Goal: Task Accomplishment & Management: Manage account settings

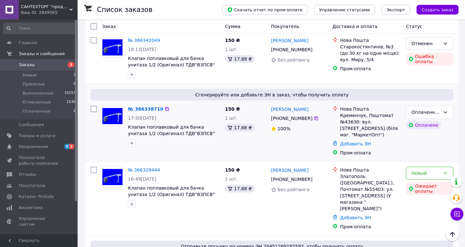
scroll to position [144, 0]
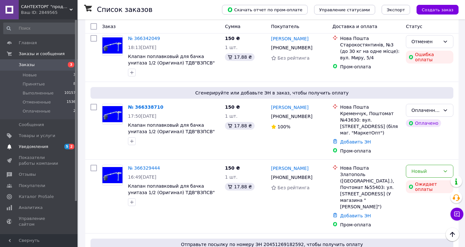
click at [44, 146] on span "Уведомления" at bounding box center [33, 147] width 29 height 6
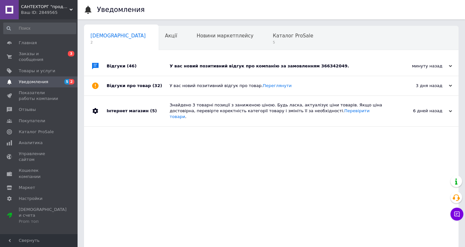
click at [303, 66] on div "У вас новий позитивний відгук про компанію за замовленням 366342049." at bounding box center [278, 66] width 218 height 6
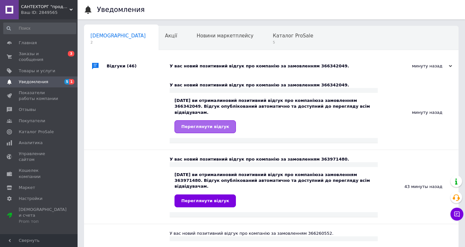
click at [209, 127] on span "Переглянути відгук" at bounding box center [205, 126] width 48 height 5
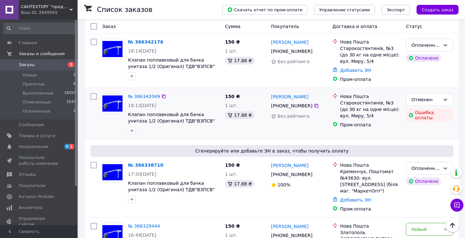
scroll to position [65, 0]
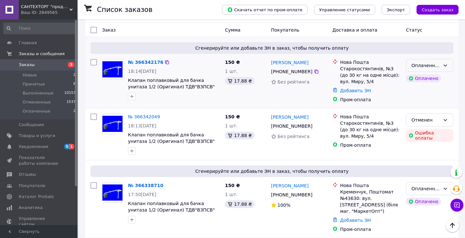
click at [433, 66] on div "Оплаченный" at bounding box center [425, 65] width 29 height 7
click at [423, 79] on li "Принят" at bounding box center [429, 80] width 47 height 12
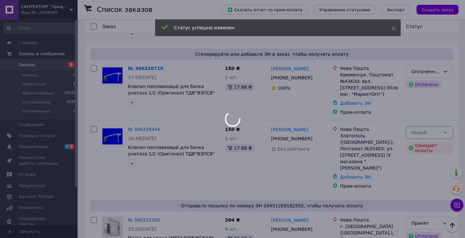
scroll to position [189, 0]
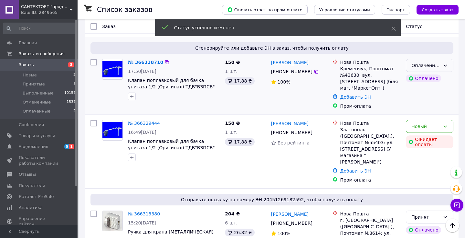
click at [442, 66] on div "Оплаченный" at bounding box center [428, 65] width 47 height 13
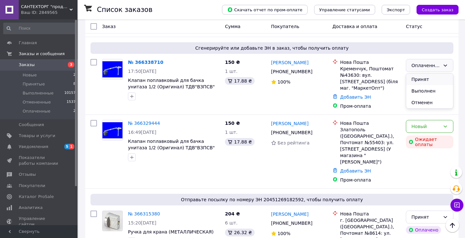
click at [430, 76] on li "Принят" at bounding box center [429, 80] width 47 height 12
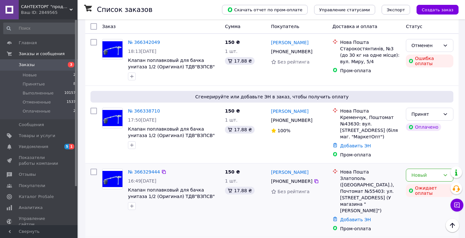
scroll to position [134, 0]
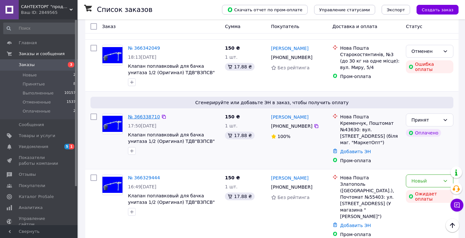
click at [146, 119] on link "№ 366338710" at bounding box center [144, 116] width 32 height 5
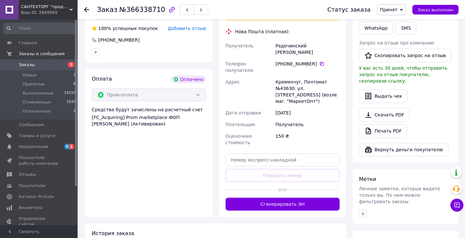
scroll to position [334, 0]
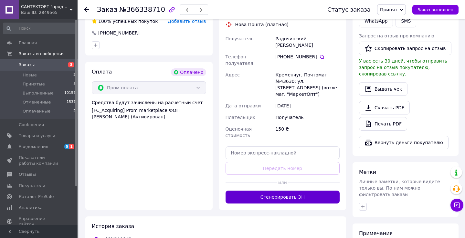
click at [253, 191] on button "Сгенерировать ЭН" at bounding box center [282, 197] width 114 height 13
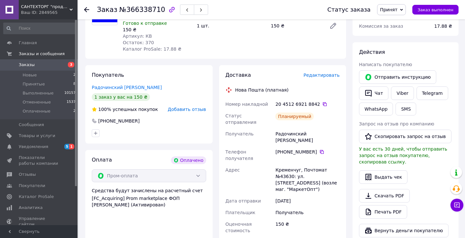
scroll to position [170, 0]
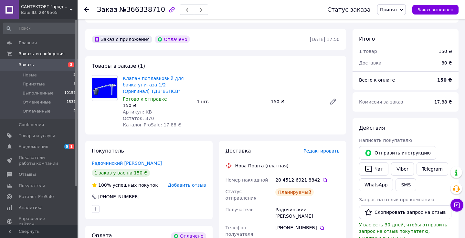
click at [88, 11] on icon at bounding box center [86, 9] width 5 height 5
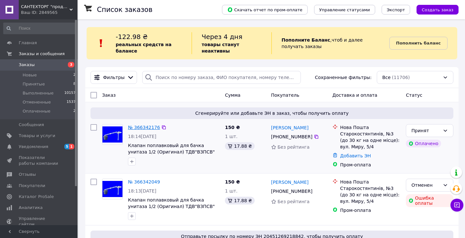
click at [142, 127] on link "№ 366342176" at bounding box center [144, 127] width 32 height 5
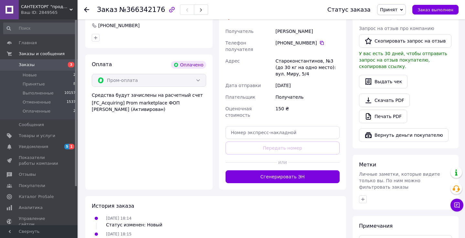
scroll to position [344, 0]
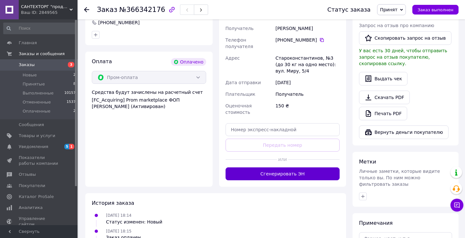
click at [274, 170] on button "Сгенерировать ЭН" at bounding box center [282, 174] width 114 height 13
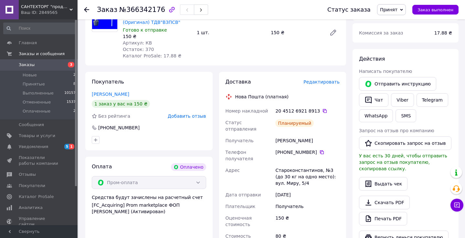
scroll to position [189, 0]
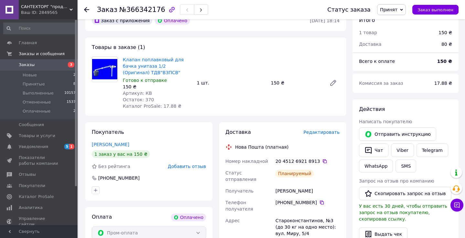
click at [86, 8] on use at bounding box center [86, 9] width 5 height 5
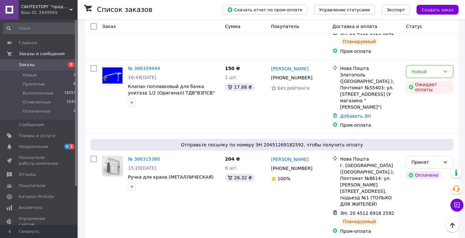
scroll to position [271, 0]
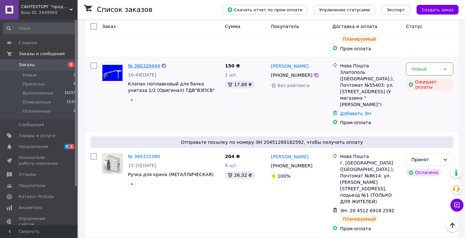
click at [141, 63] on link "№ 366329444" at bounding box center [144, 65] width 32 height 5
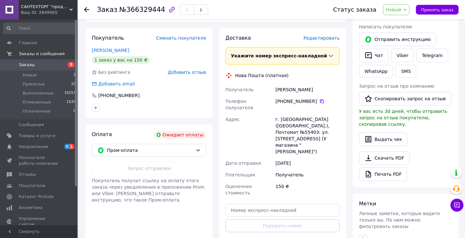
scroll to position [124, 0]
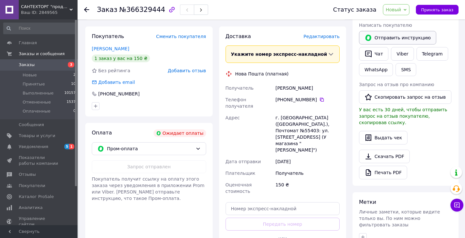
click at [383, 38] on button "Отправить инструкцию" at bounding box center [397, 38] width 77 height 14
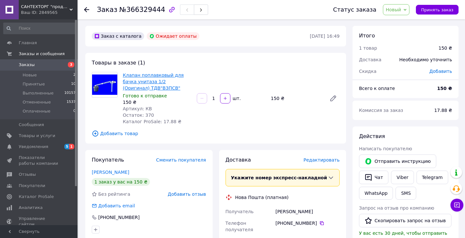
scroll to position [0, 0]
click at [87, 9] on icon at bounding box center [86, 9] width 5 height 5
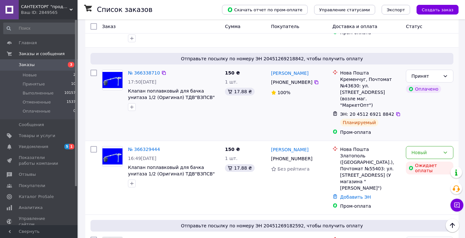
scroll to position [190, 0]
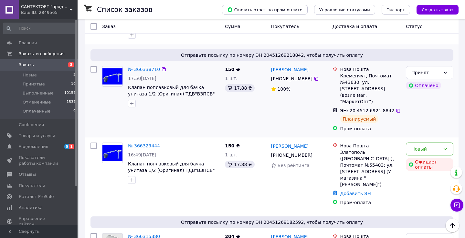
drag, startPoint x: 362, startPoint y: 1, endPoint x: 257, endPoint y: 114, distance: 154.6
click at [257, 114] on div "150 ₴ 1 шт. 17.88 ₴" at bounding box center [245, 99] width 46 height 71
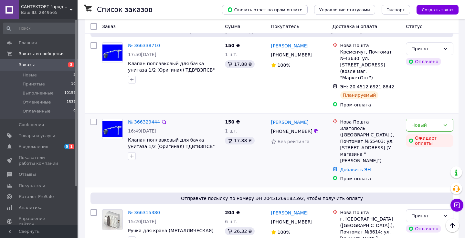
click at [144, 119] on link "№ 366329444" at bounding box center [144, 121] width 32 height 5
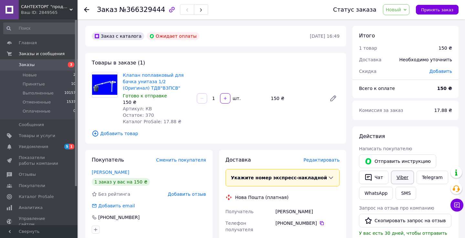
click at [402, 175] on link "Viber" at bounding box center [402, 178] width 23 height 14
click at [87, 10] on use at bounding box center [86, 9] width 5 height 5
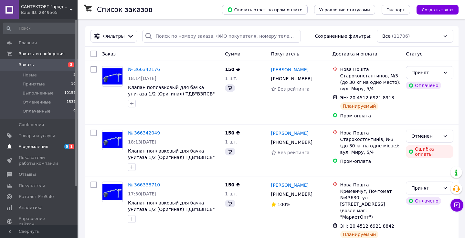
click at [47, 147] on span "Уведомления" at bounding box center [39, 147] width 41 height 6
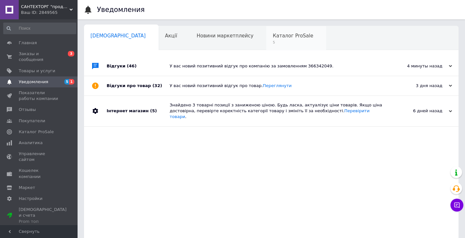
click at [272, 37] on span "Каталог ProSale" at bounding box center [292, 36] width 40 height 6
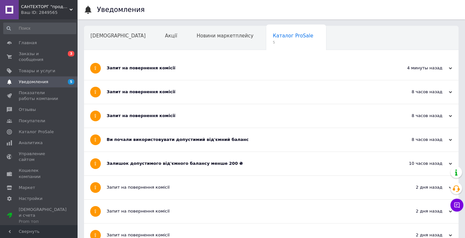
click at [178, 165] on div "Залишок допустимого від'ємного балансу менше 200 ₴" at bounding box center [247, 164] width 281 height 6
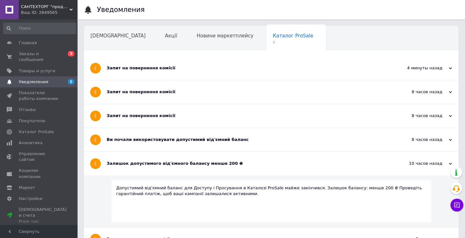
click at [174, 138] on div "Ви почали використовувати допустимий від'ємний баланс" at bounding box center [247, 140] width 281 height 6
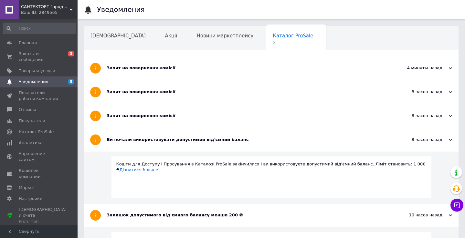
click at [165, 112] on div "Запит на повернення комісії" at bounding box center [247, 116] width 281 height 24
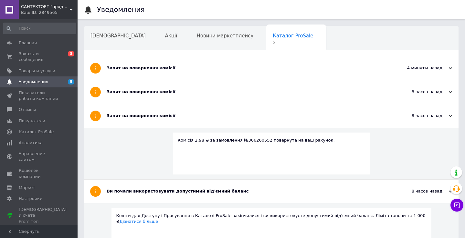
click at [158, 92] on div "Запит на повернення комісії" at bounding box center [247, 92] width 281 height 6
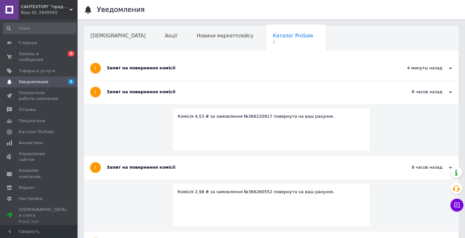
click at [156, 69] on div "Запит на повернення комісії" at bounding box center [247, 68] width 281 height 6
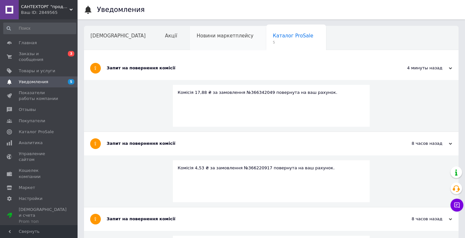
click at [196, 34] on span "Новини маркетплейсу" at bounding box center [224, 36] width 57 height 6
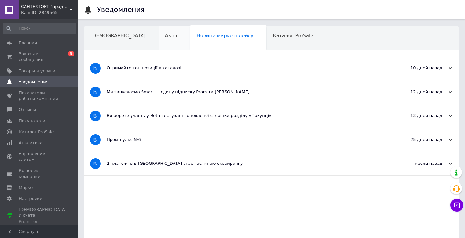
click at [165, 38] on span "Акції" at bounding box center [171, 36] width 12 height 6
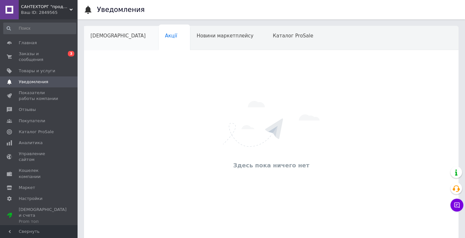
click at [105, 38] on span "Сповіщення" at bounding box center [117, 36] width 55 height 6
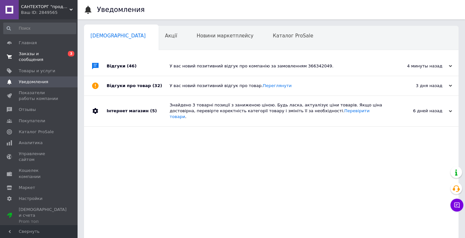
click at [52, 60] on span "Заказы и сообщения" at bounding box center [39, 57] width 41 height 12
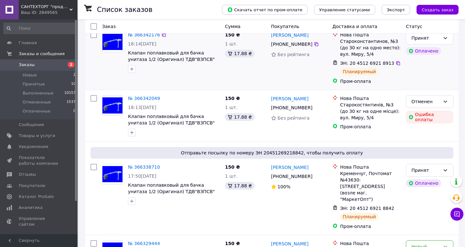
scroll to position [96, 0]
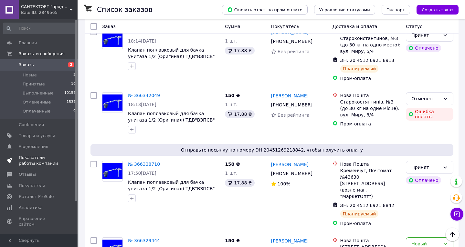
click at [46, 157] on span "Показатели работы компании" at bounding box center [39, 161] width 41 height 12
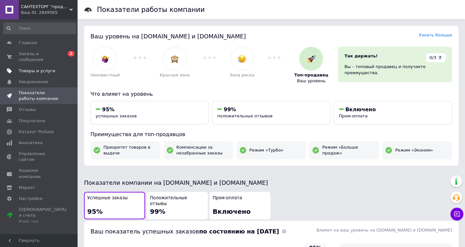
click at [47, 68] on span "Товары и услуги" at bounding box center [37, 71] width 36 height 6
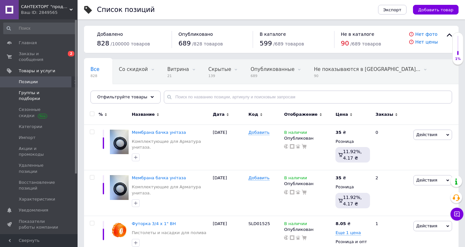
click at [55, 94] on span "Группы и подборки" at bounding box center [39, 96] width 41 height 12
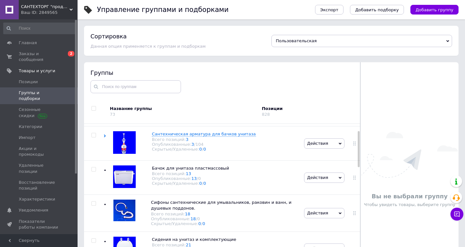
scroll to position [27, 0]
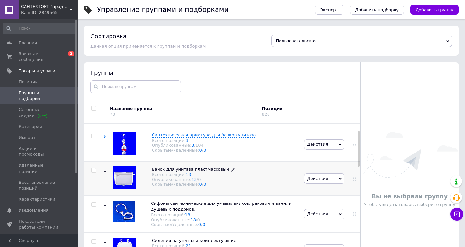
click at [168, 172] on span "Бачок для унитаза пластмассовый" at bounding box center [190, 169] width 77 height 5
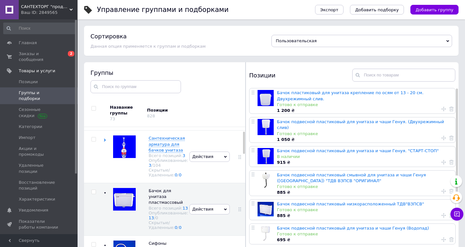
scroll to position [0, 0]
click at [290, 120] on link "Бачок подвесной пластиковый для унитаза и чаши Генуя. (Двухрежимный слив)" at bounding box center [360, 124] width 167 height 11
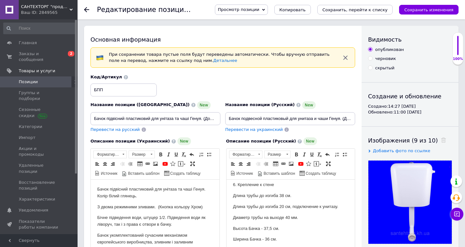
click at [265, 9] on icon at bounding box center [263, 9] width 3 height 3
click at [274, 32] on li "Сохранить и посмотреть на портале" at bounding box center [259, 30] width 88 height 9
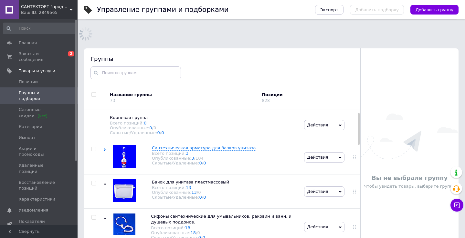
scroll to position [11, 0]
